Goal: Complete application form: Complete application form

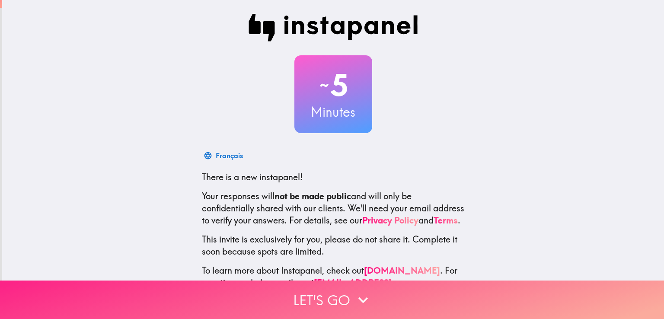
click at [381, 289] on button "Let's go" at bounding box center [332, 300] width 664 height 38
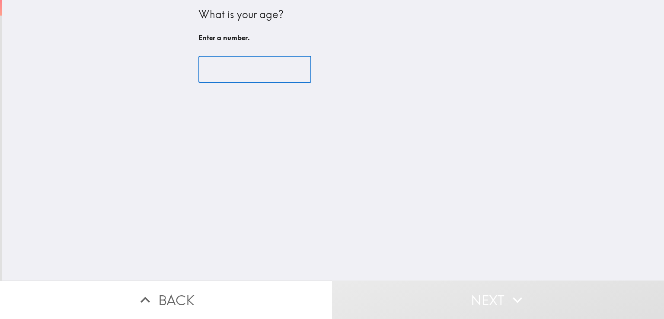
click at [268, 68] on input "number" at bounding box center [255, 69] width 113 height 27
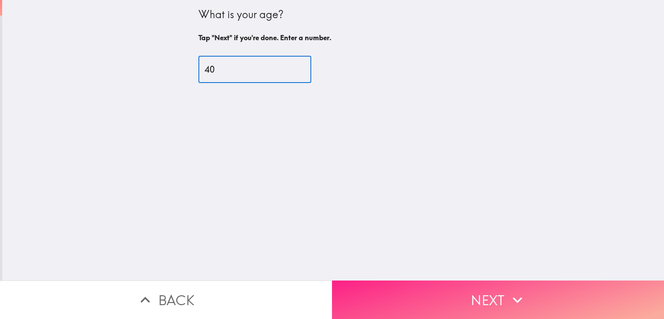
type input "40"
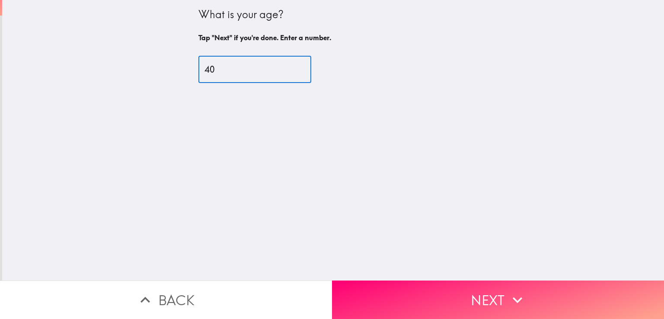
click at [424, 296] on button "Next" at bounding box center [498, 300] width 332 height 38
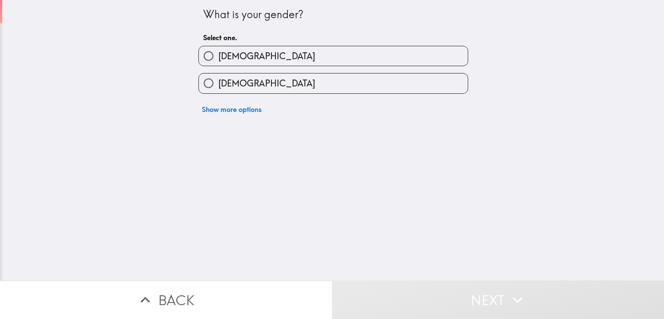
click at [199, 55] on input "[DEMOGRAPHIC_DATA]" at bounding box center [208, 55] width 19 height 19
radio input "true"
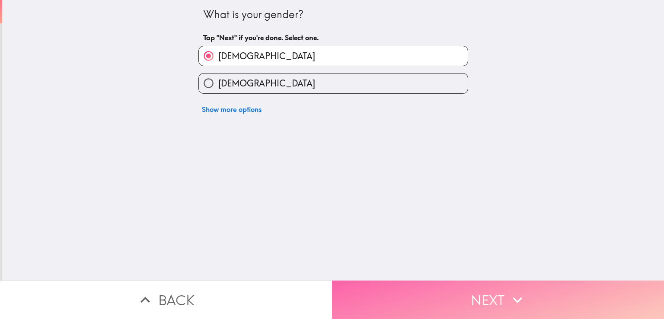
click at [378, 296] on button "Next" at bounding box center [498, 300] width 332 height 38
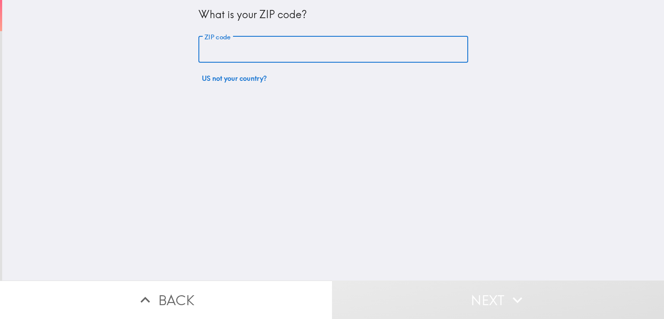
click at [236, 50] on input "ZIP code" at bounding box center [334, 49] width 270 height 27
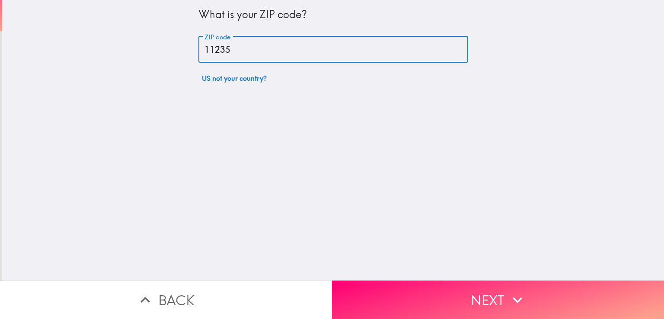
type input "11235"
click at [385, 288] on button "Next" at bounding box center [498, 300] width 332 height 38
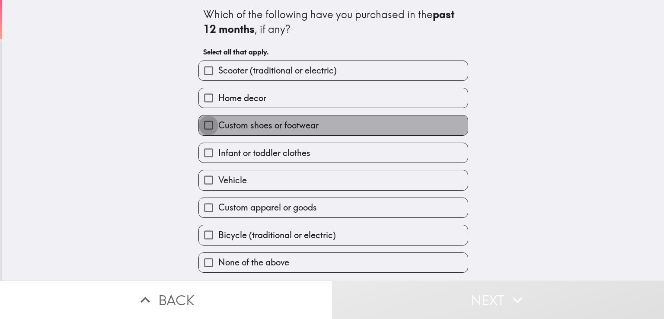
click at [206, 124] on input "Custom shoes or footwear" at bounding box center [208, 124] width 19 height 19
checkbox input "true"
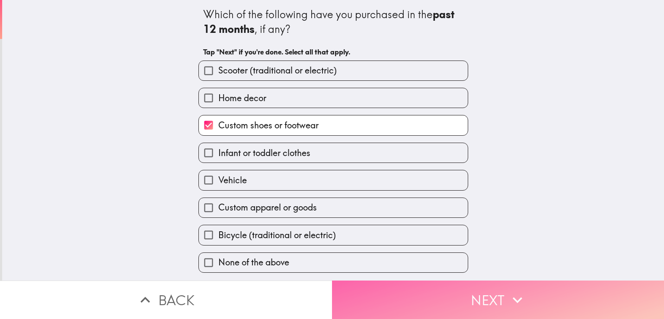
click at [372, 296] on button "Next" at bounding box center [498, 300] width 332 height 38
